Goal: Information Seeking & Learning: Find specific fact

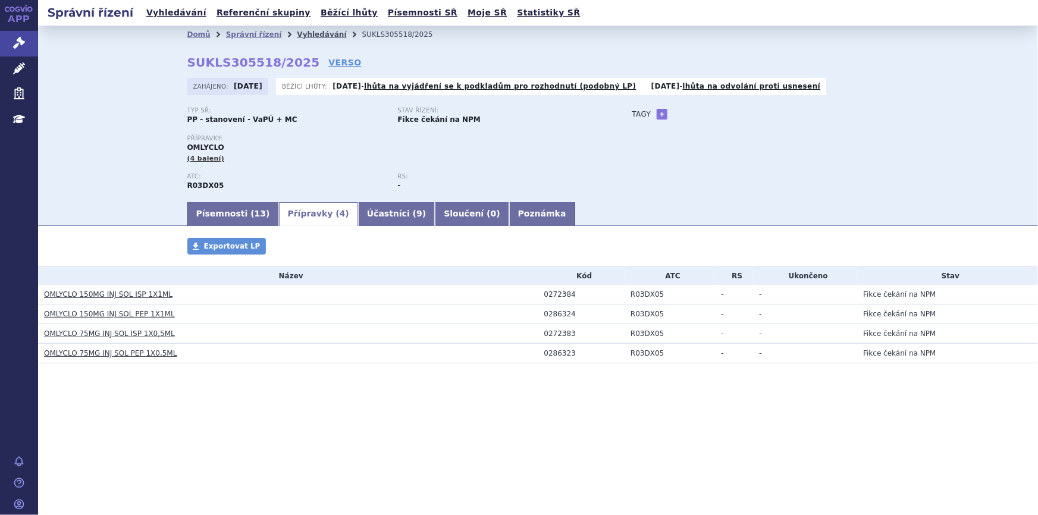
click at [300, 32] on link "Vyhledávání" at bounding box center [321, 34] width 49 height 8
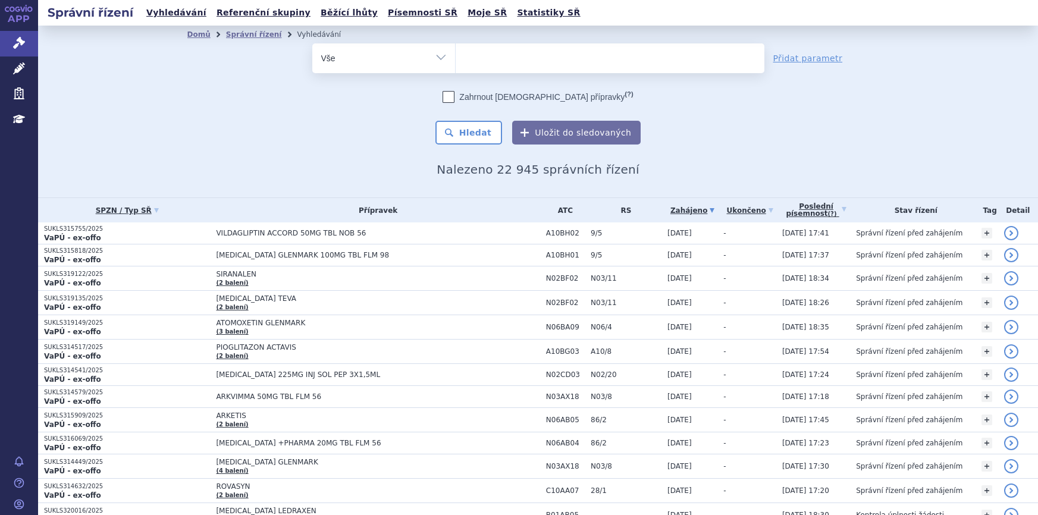
click at [484, 55] on ul at bounding box center [610, 55] width 309 height 25
click at [456, 55] on select at bounding box center [455, 58] width 1 height 30
type input "t"
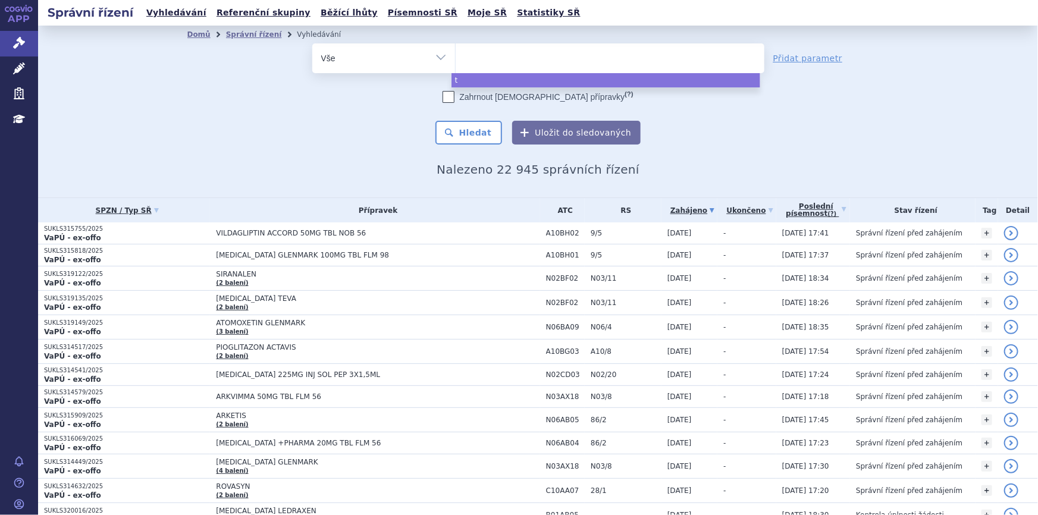
type input "r"
type input "re"
type input "ret"
type input "retse"
type input "retsev"
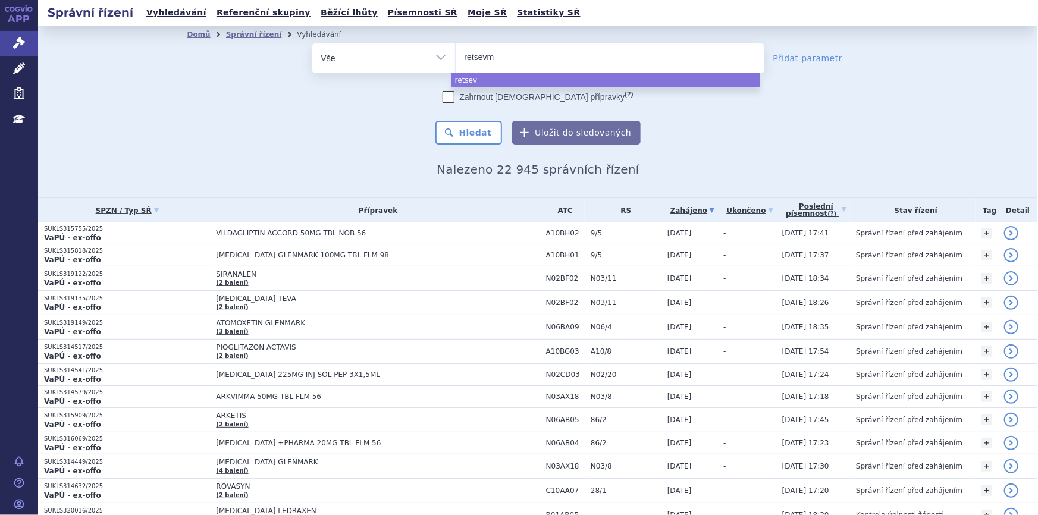
type input "retsevmo"
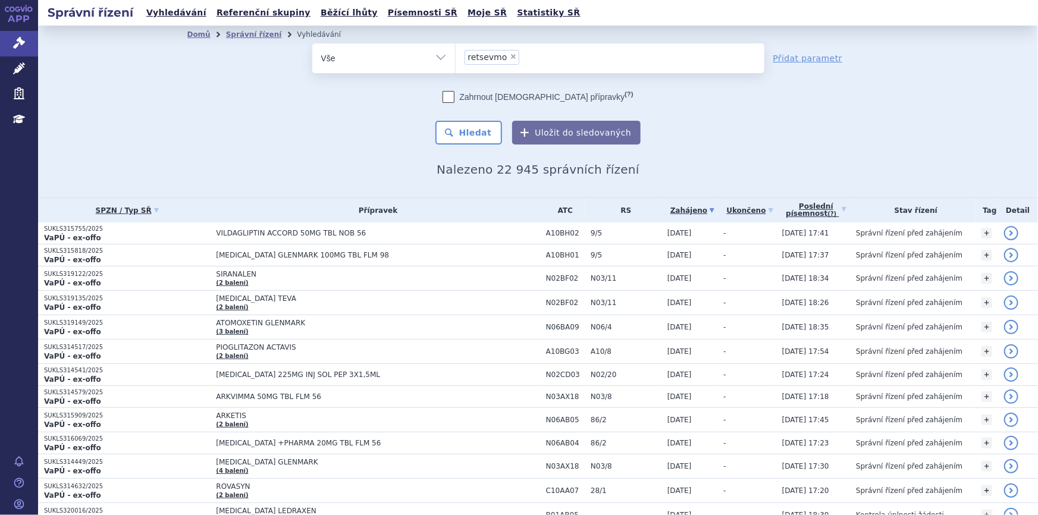
select select "retsevmo"
click at [472, 141] on button "Hledat" at bounding box center [468, 133] width 67 height 24
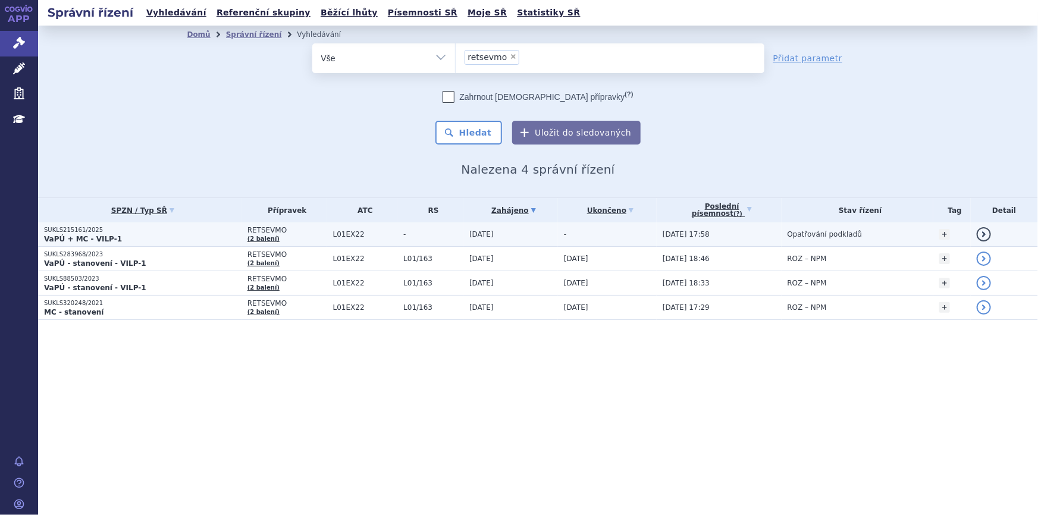
click at [481, 239] on td "03.06.2025" at bounding box center [510, 234] width 95 height 24
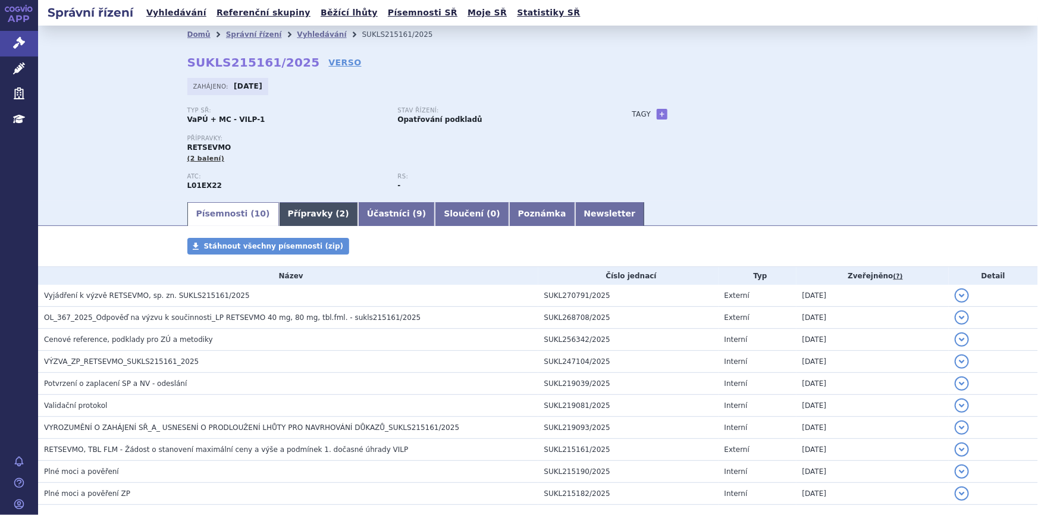
click at [302, 222] on link "Přípravky ( 2 )" at bounding box center [318, 214] width 79 height 24
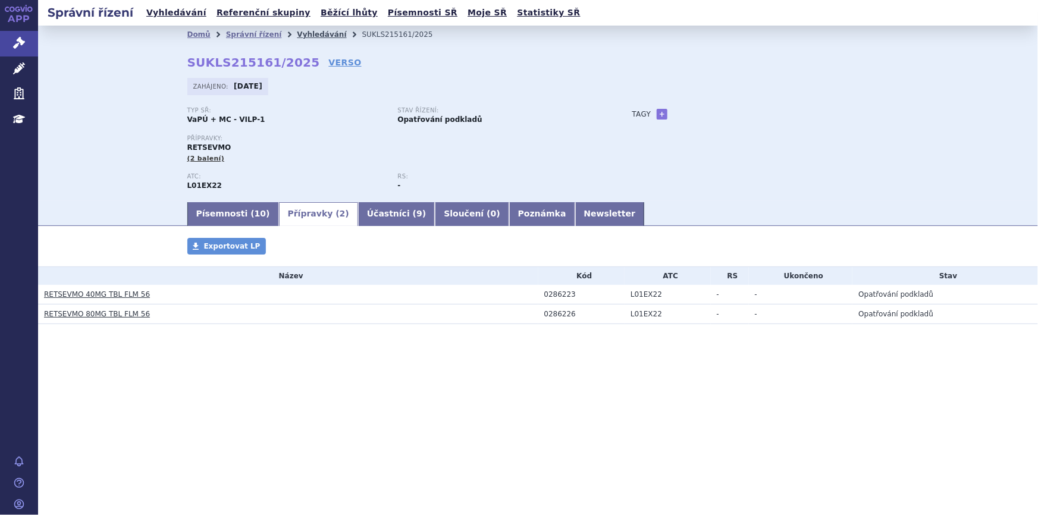
click at [297, 32] on link "Vyhledávání" at bounding box center [321, 34] width 49 height 8
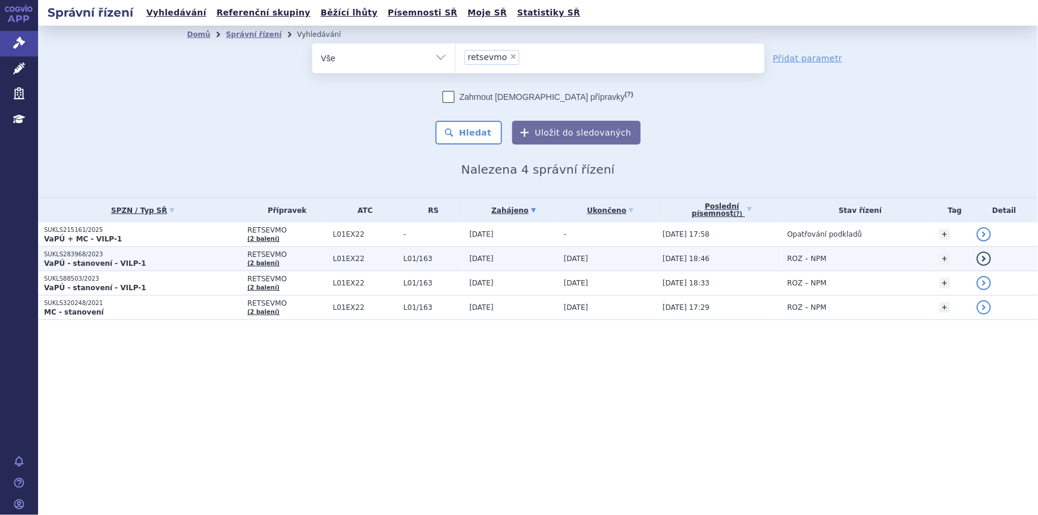
click at [283, 259] on td "RETSEVMO (2 balení)" at bounding box center [284, 259] width 86 height 24
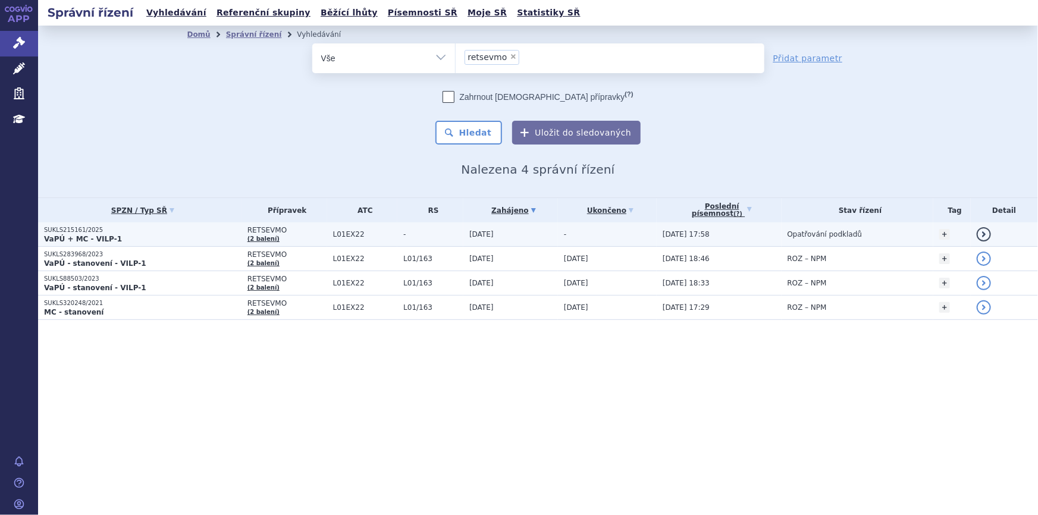
click at [297, 237] on td "RETSEVMO (2 balení)" at bounding box center [284, 234] width 86 height 24
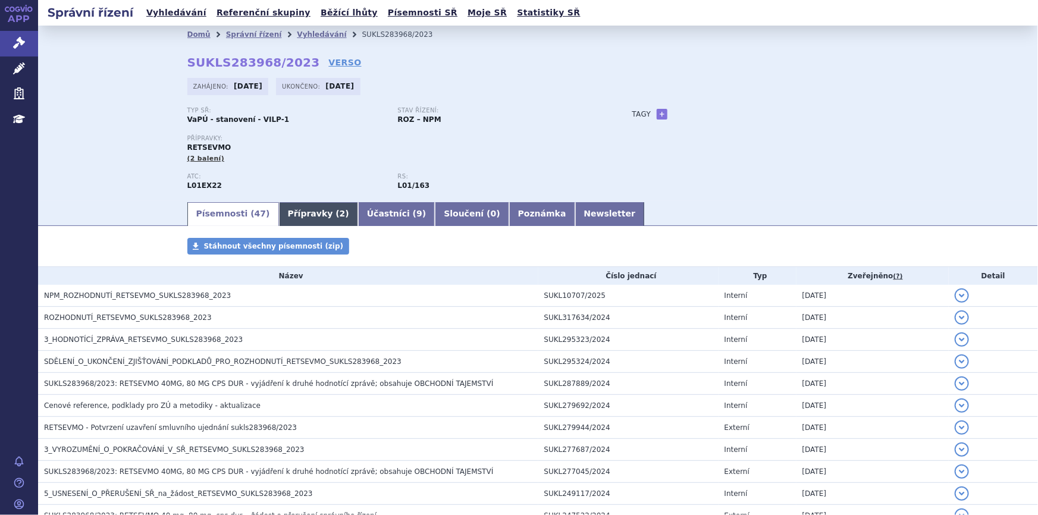
click at [309, 220] on link "Přípravky ( 2 )" at bounding box center [318, 214] width 79 height 24
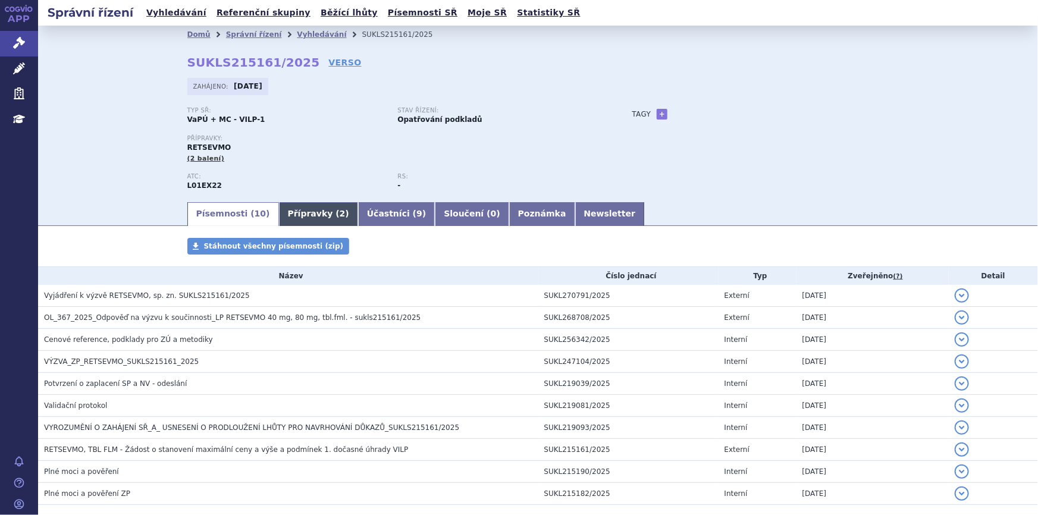
click at [302, 214] on link "Přípravky ( 2 )" at bounding box center [318, 214] width 79 height 24
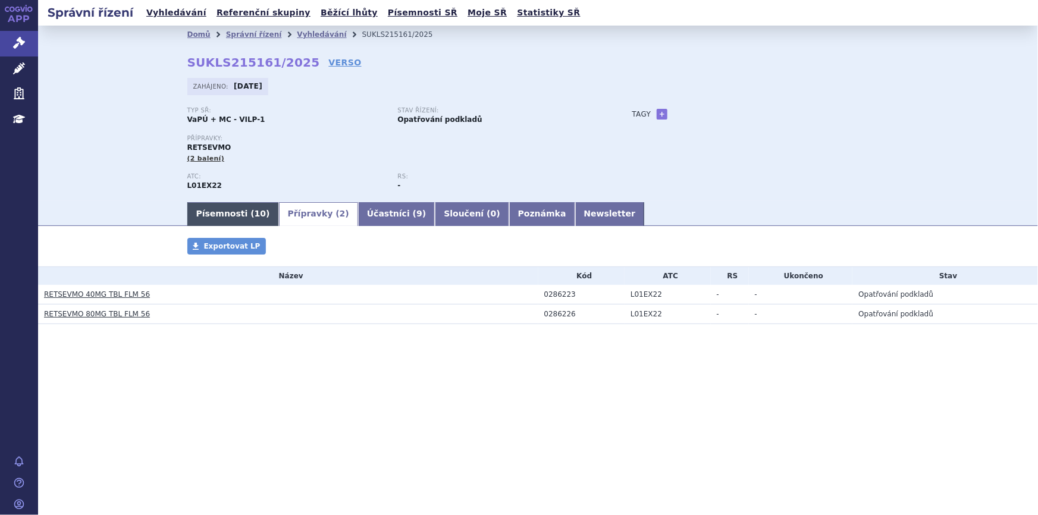
click at [229, 206] on link "Písemnosti ( 10 )" at bounding box center [233, 214] width 92 height 24
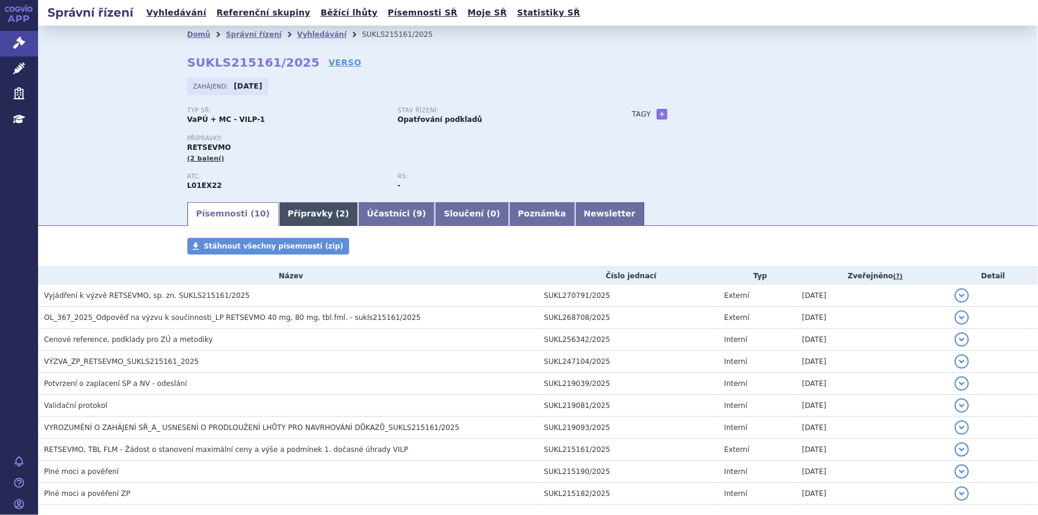
click at [279, 210] on link "Přípravky ( 2 )" at bounding box center [318, 214] width 79 height 24
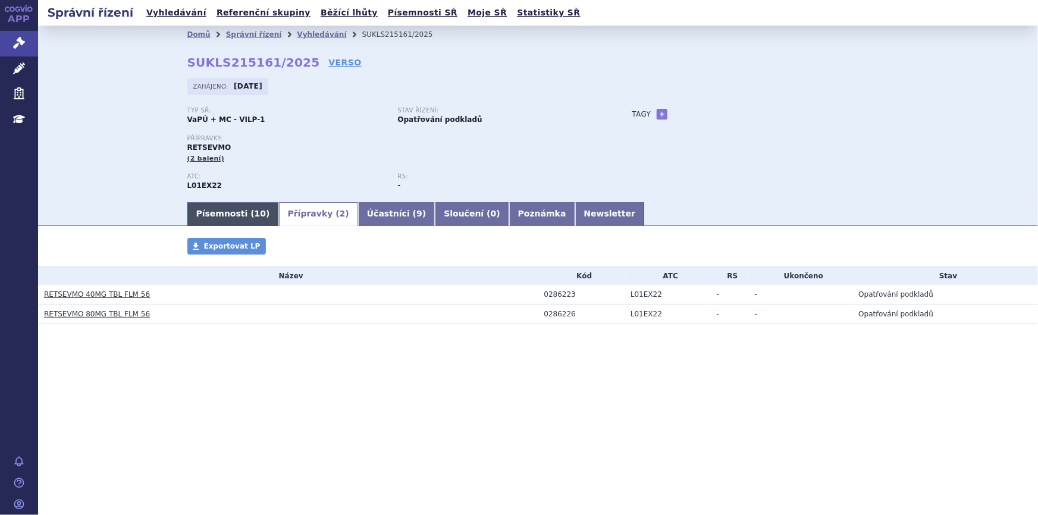
click at [244, 222] on link "Písemnosti ( 10 )" at bounding box center [233, 214] width 92 height 24
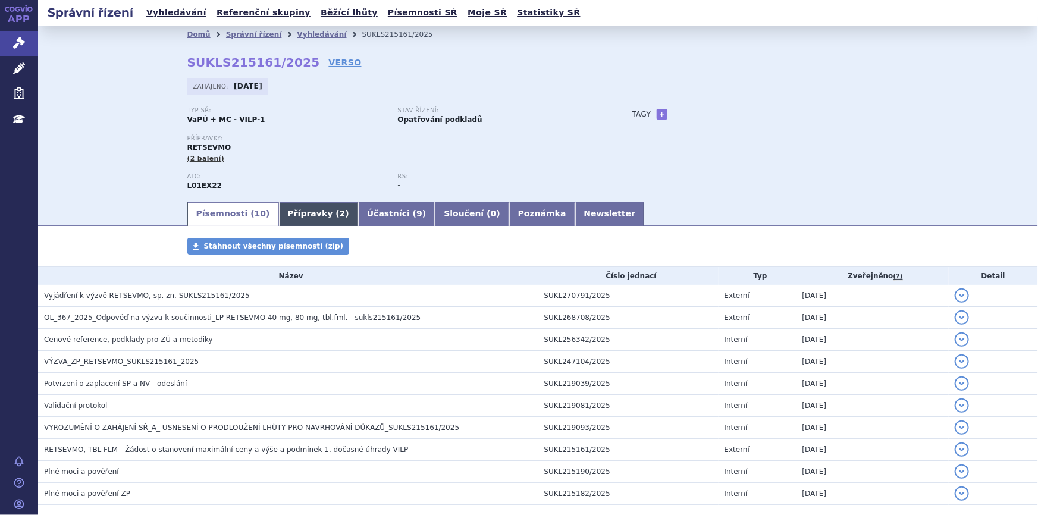
drag, startPoint x: 294, startPoint y: 208, endPoint x: 324, endPoint y: 212, distance: 30.6
click at [294, 208] on link "Přípravky ( 2 )" at bounding box center [318, 214] width 79 height 24
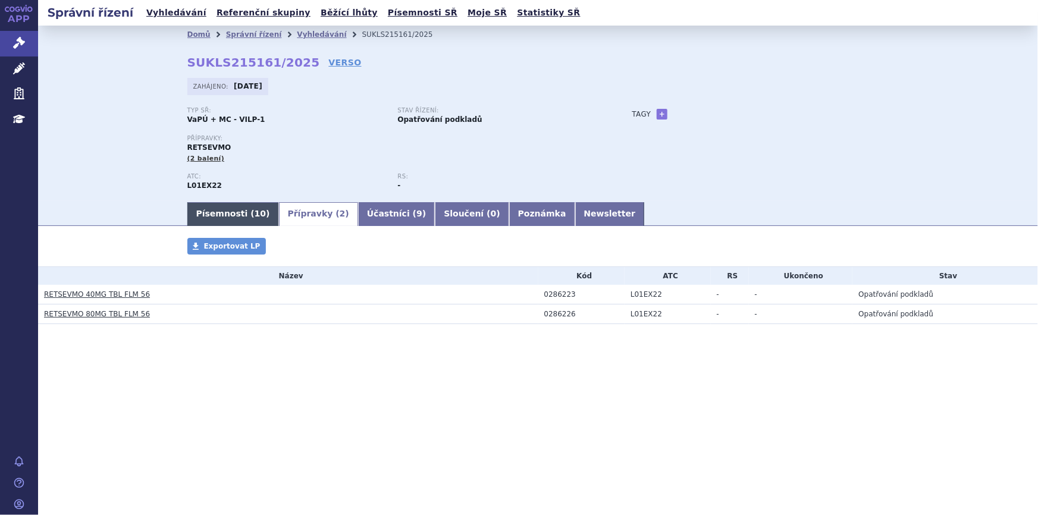
click at [230, 215] on link "Písemnosti ( 10 )" at bounding box center [233, 214] width 92 height 24
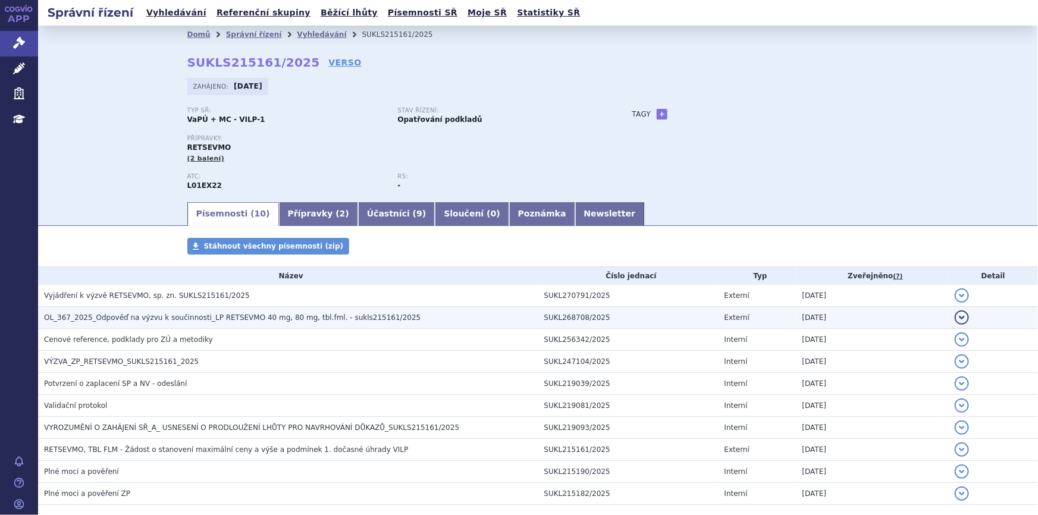
click at [150, 318] on span "OL_367_2025_Odpověď na výzvu k součinnosti_LP RETSEVMO 40 mg, 80 mg, tbl.fml. -…" at bounding box center [232, 317] width 377 height 8
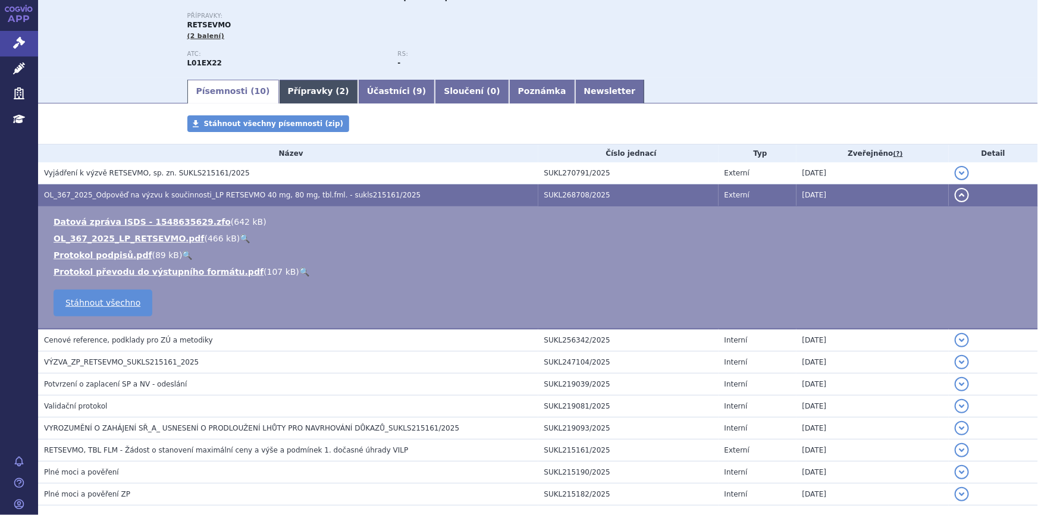
scroll to position [129, 0]
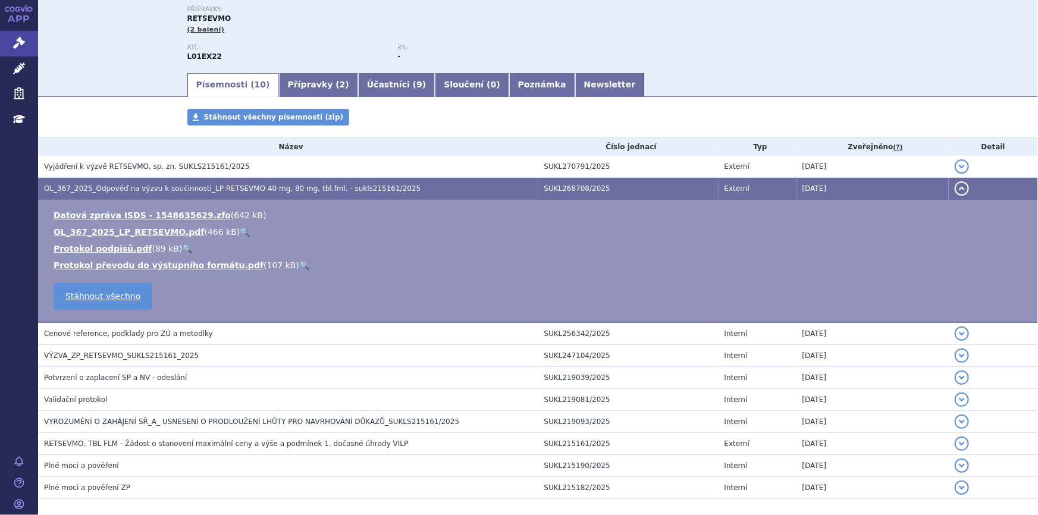
drag, startPoint x: 542, startPoint y: 89, endPoint x: 536, endPoint y: 95, distance: 8.0
click at [575, 89] on link "Newsletter" at bounding box center [610, 85] width 70 height 24
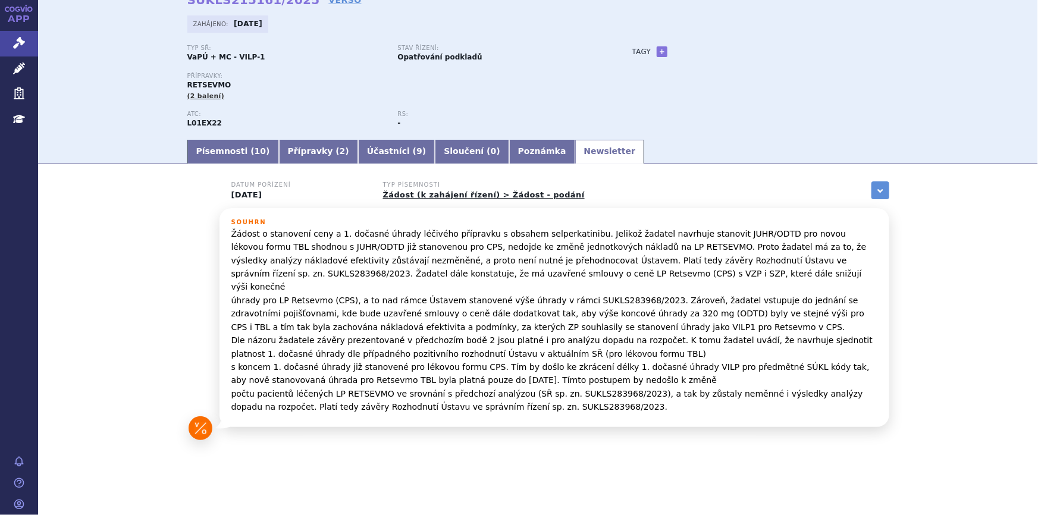
click at [288, 296] on p "Žádost o stanovení ceny a 1. dočasné úhrady léčivého přípravku s obsahem selper…" at bounding box center [554, 320] width 646 height 187
click at [207, 143] on link "Písemnosti ( 10 )" at bounding box center [233, 152] width 92 height 24
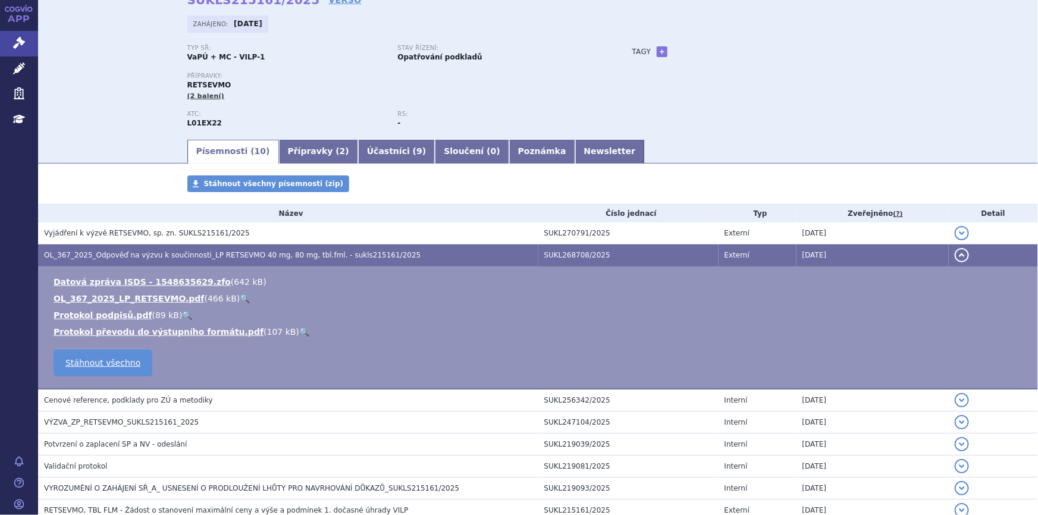
click at [624, 128] on div "Typ SŘ: VaPÚ + MC - VILP-1 Stav řízení: Opatřování podkladů Přípravky: RETSEVMO…" at bounding box center [538, 91] width 702 height 93
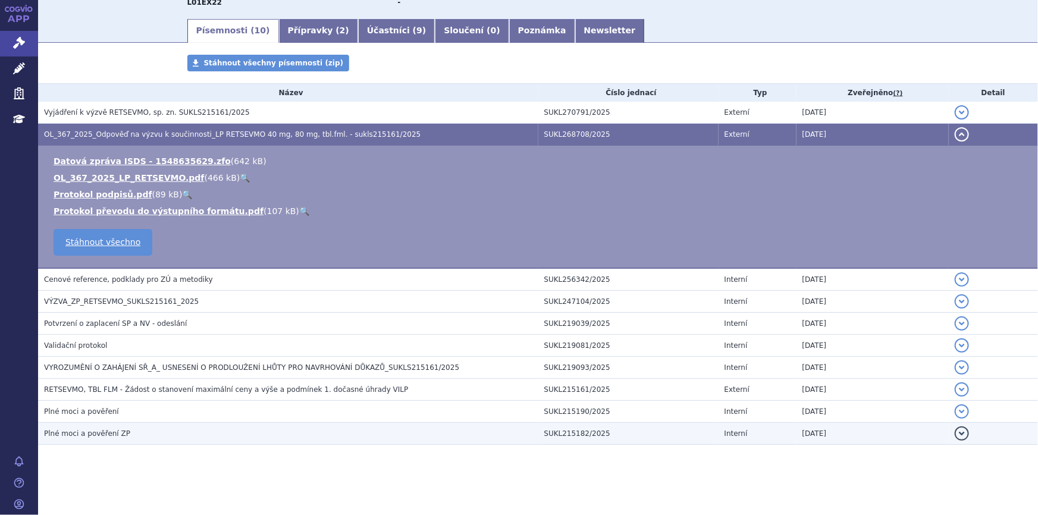
scroll to position [75, 0]
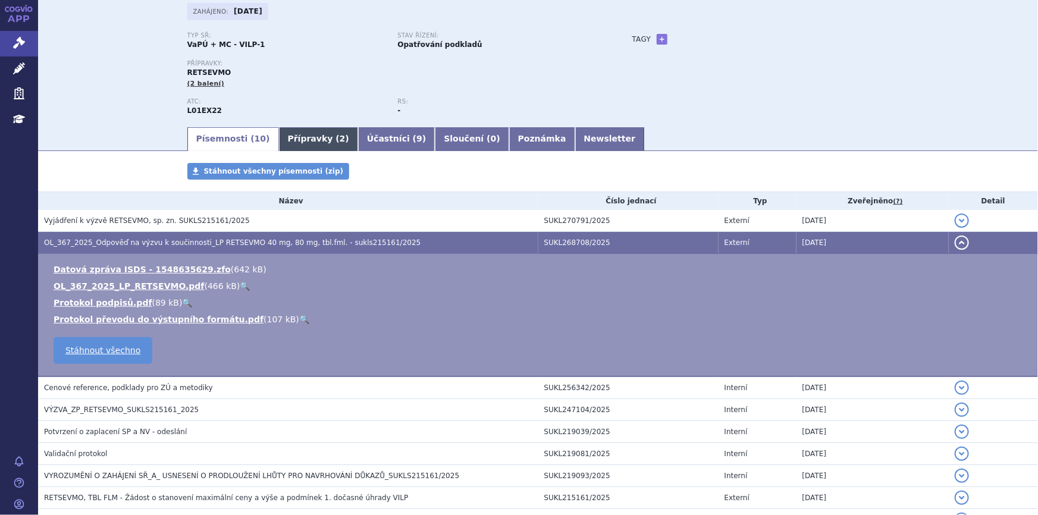
click at [286, 136] on link "Přípravky ( 2 )" at bounding box center [318, 139] width 79 height 24
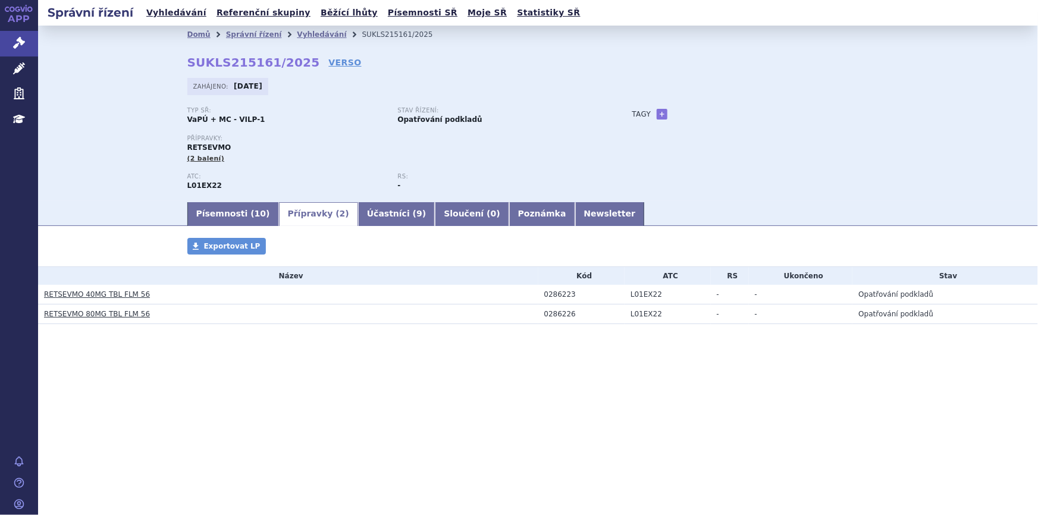
click at [89, 290] on link "RETSEVMO 40MG TBL FLM 56" at bounding box center [97, 294] width 106 height 8
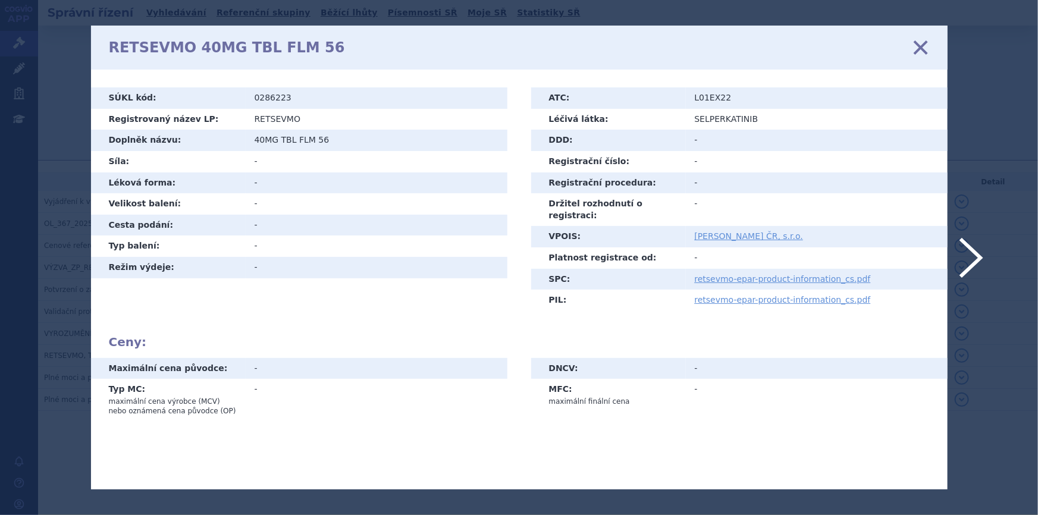
click at [917, 44] on icon at bounding box center [920, 47] width 25 height 25
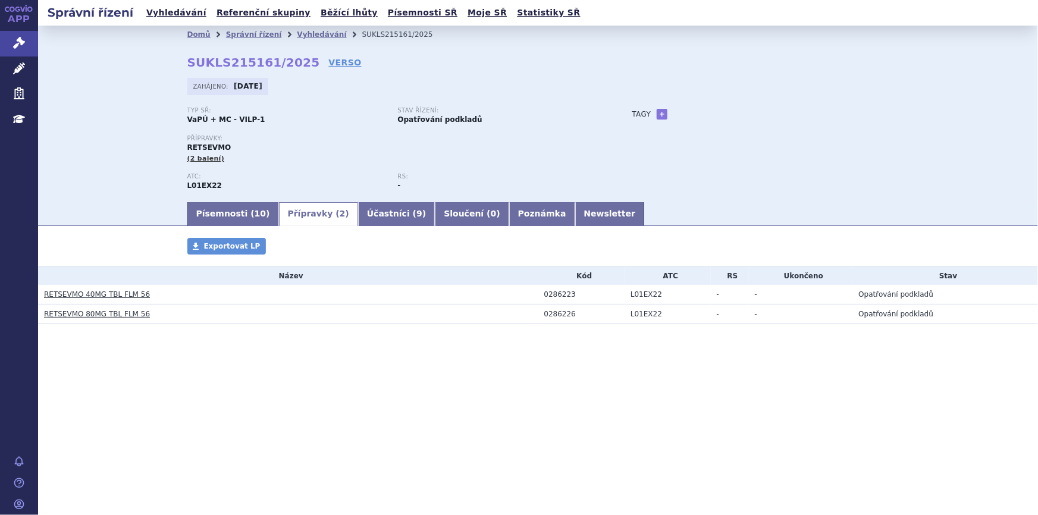
click at [551, 296] on div "0286223" at bounding box center [584, 294] width 81 height 8
copy div "0286223"
click at [305, 36] on link "Vyhledávání" at bounding box center [321, 34] width 49 height 8
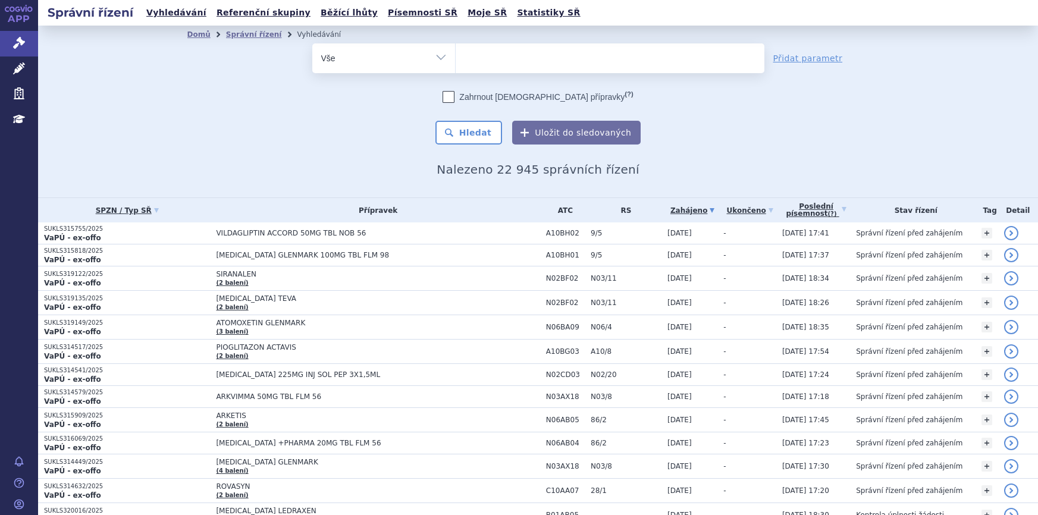
click at [472, 59] on ul at bounding box center [610, 55] width 309 height 25
click at [456, 59] on select at bounding box center [455, 58] width 1 height 30
paste input "0286223"
type input "0286223"
select select "0286223"
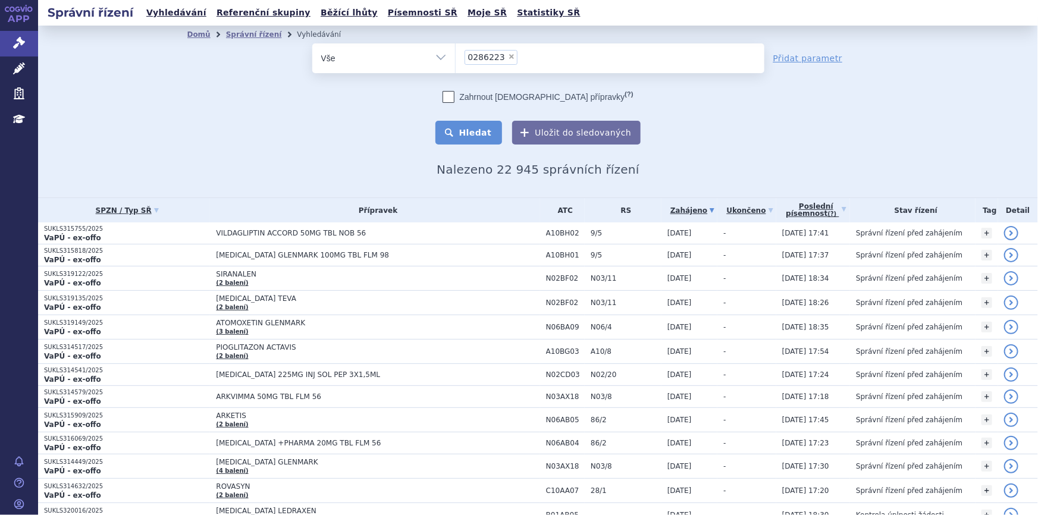
click at [484, 134] on button "Hledat" at bounding box center [468, 133] width 67 height 24
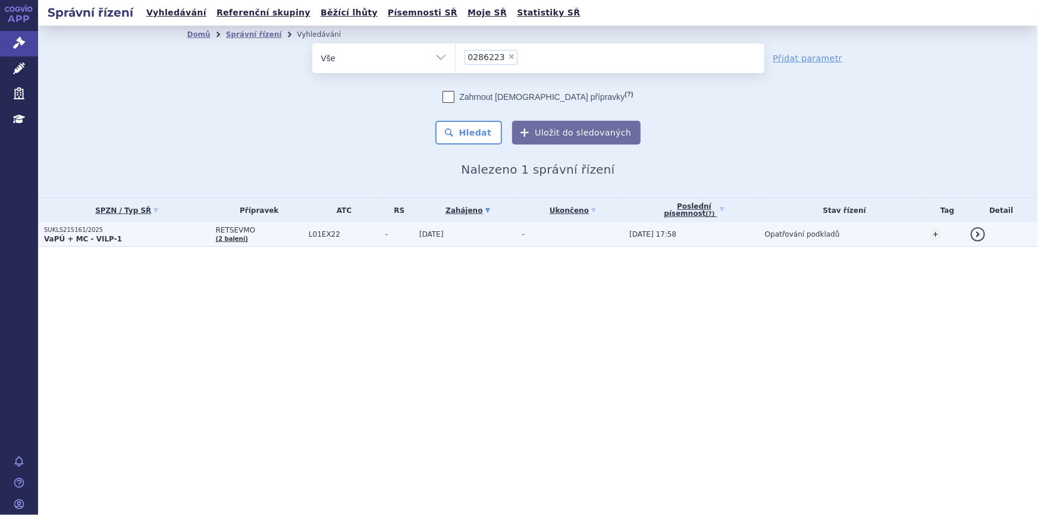
click at [413, 236] on td "[DATE]" at bounding box center [464, 234] width 103 height 24
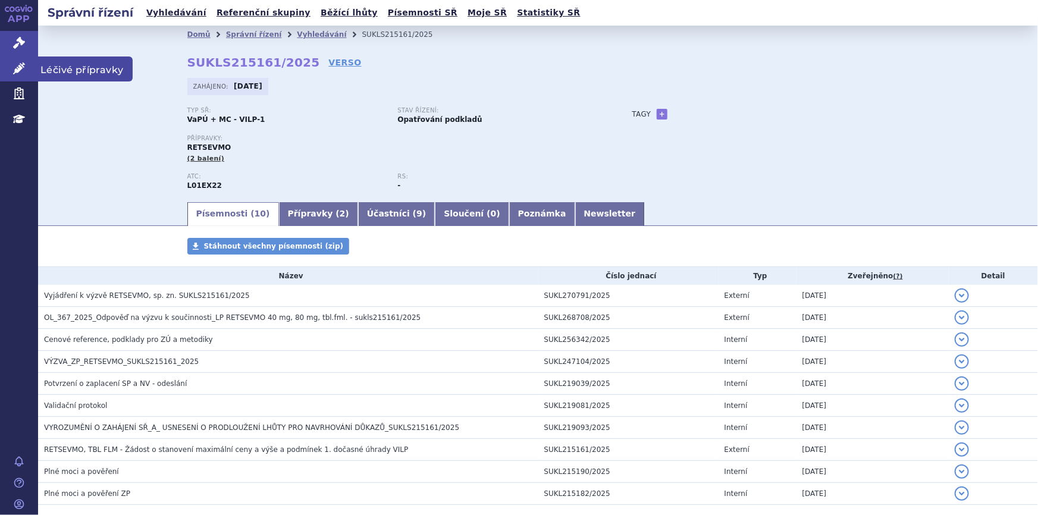
click at [15, 69] on icon at bounding box center [19, 68] width 12 height 12
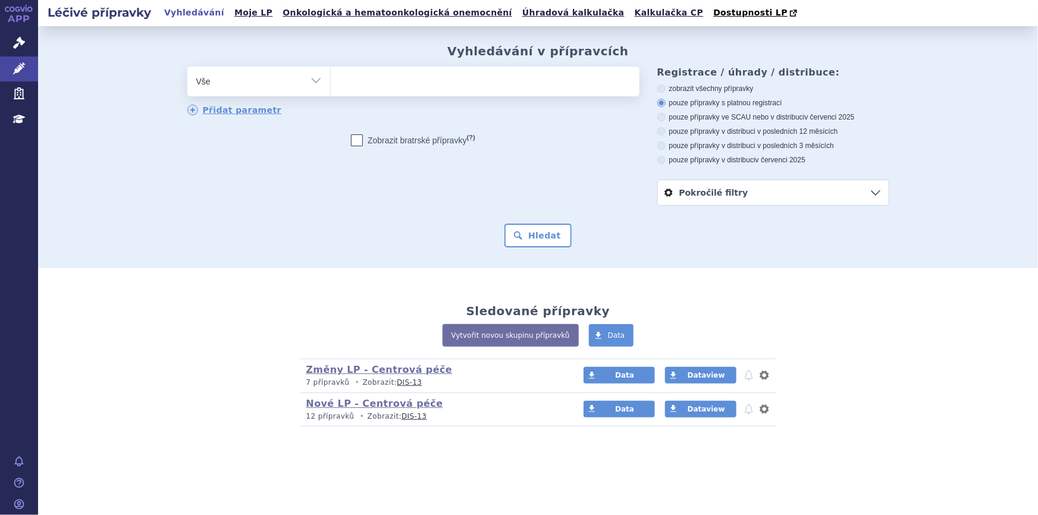
click at [465, 91] on ul at bounding box center [485, 79] width 309 height 25
click at [331, 91] on select at bounding box center [330, 81] width 1 height 30
paste input "0286223"
type input "0286223"
select select "0286223"
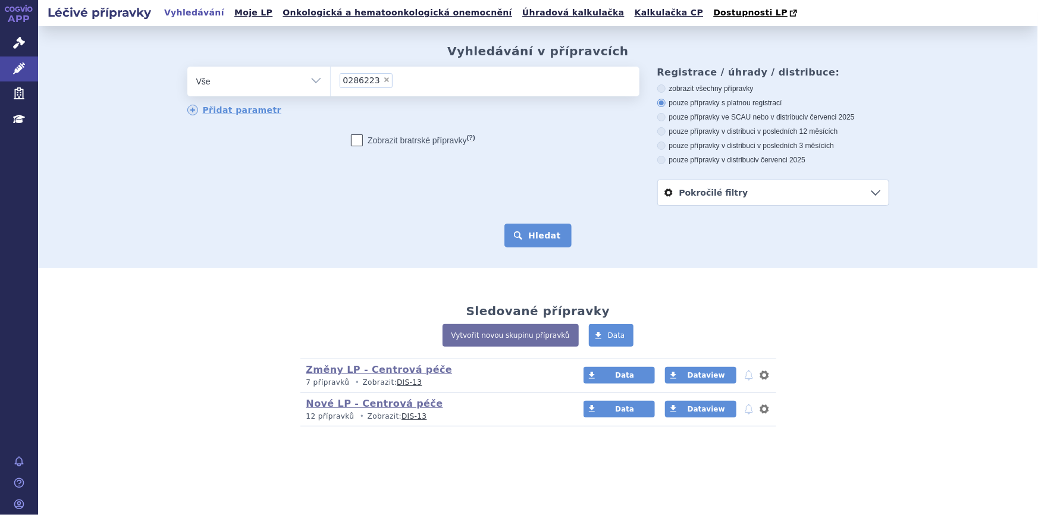
click at [549, 245] on button "Hledat" at bounding box center [537, 236] width 67 height 24
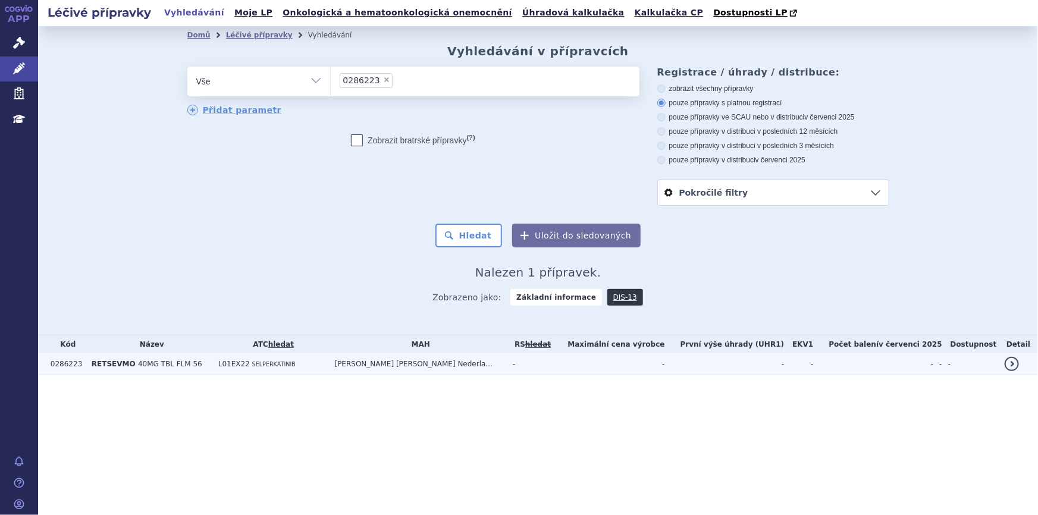
click at [287, 360] on td "L01EX22 SELPERKATINIB" at bounding box center [270, 364] width 117 height 22
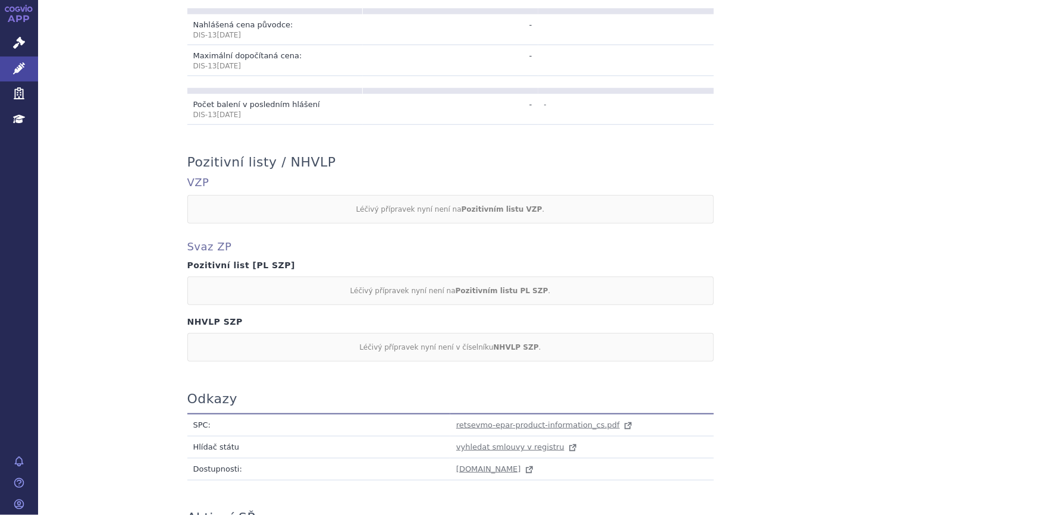
scroll to position [559, 0]
